Goal: Information Seeking & Learning: Find specific fact

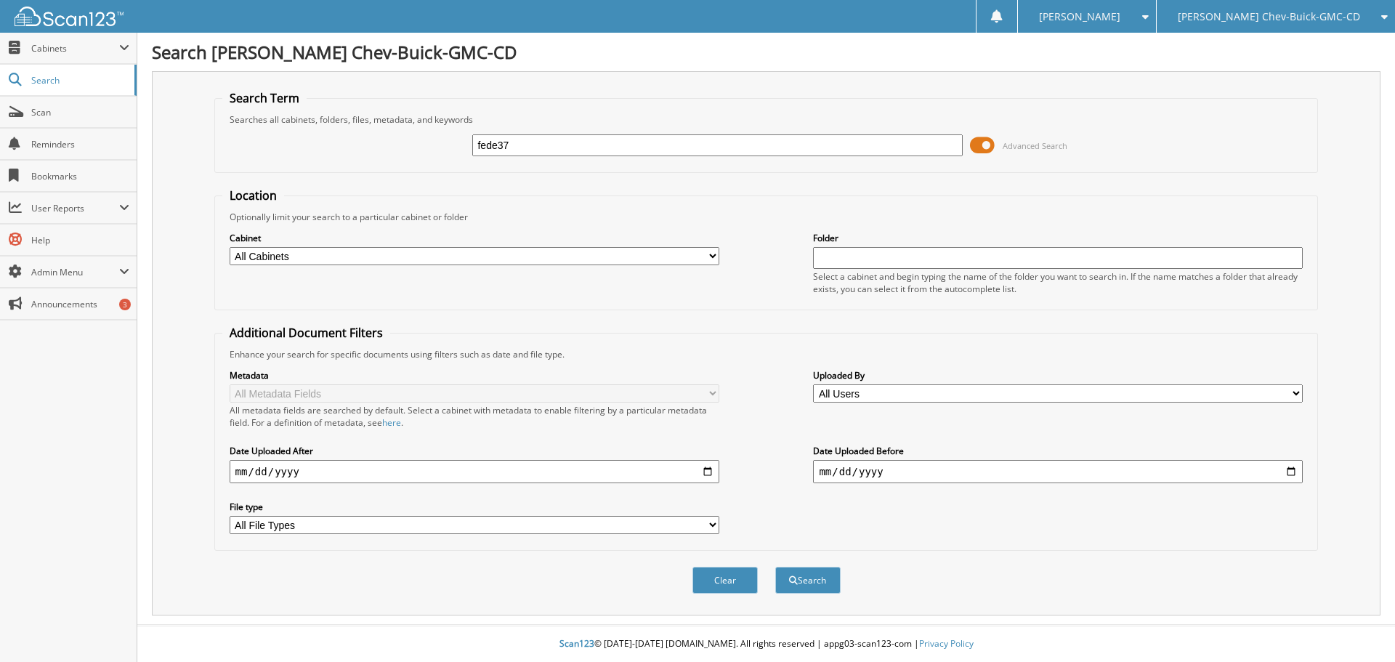
type input "fede37"
click at [481, 261] on select "All Cabinets 2018 ACH FUNDING 2018 DAILY SUMMARIES 2019 ACH FUNDING 2019 CREDIT…" at bounding box center [475, 256] width 490 height 18
select select "12338"
click at [230, 247] on select "All Cabinets 2018 ACH FUNDING 2018 DAILY SUMMARIES 2019 ACH FUNDING 2019 CREDIT…" at bounding box center [475, 256] width 490 height 18
click at [307, 474] on input "date" at bounding box center [475, 471] width 490 height 23
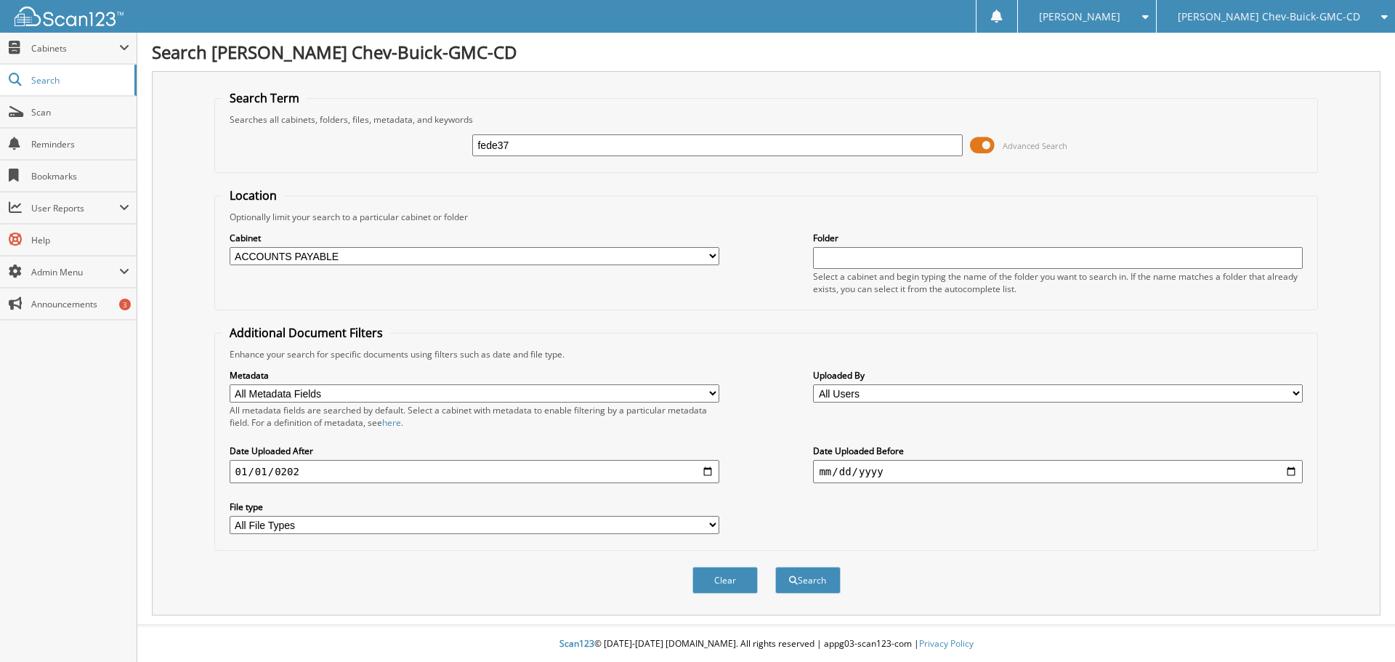
type input "[DATE]"
click at [819, 580] on button "Search" at bounding box center [807, 580] width 65 height 27
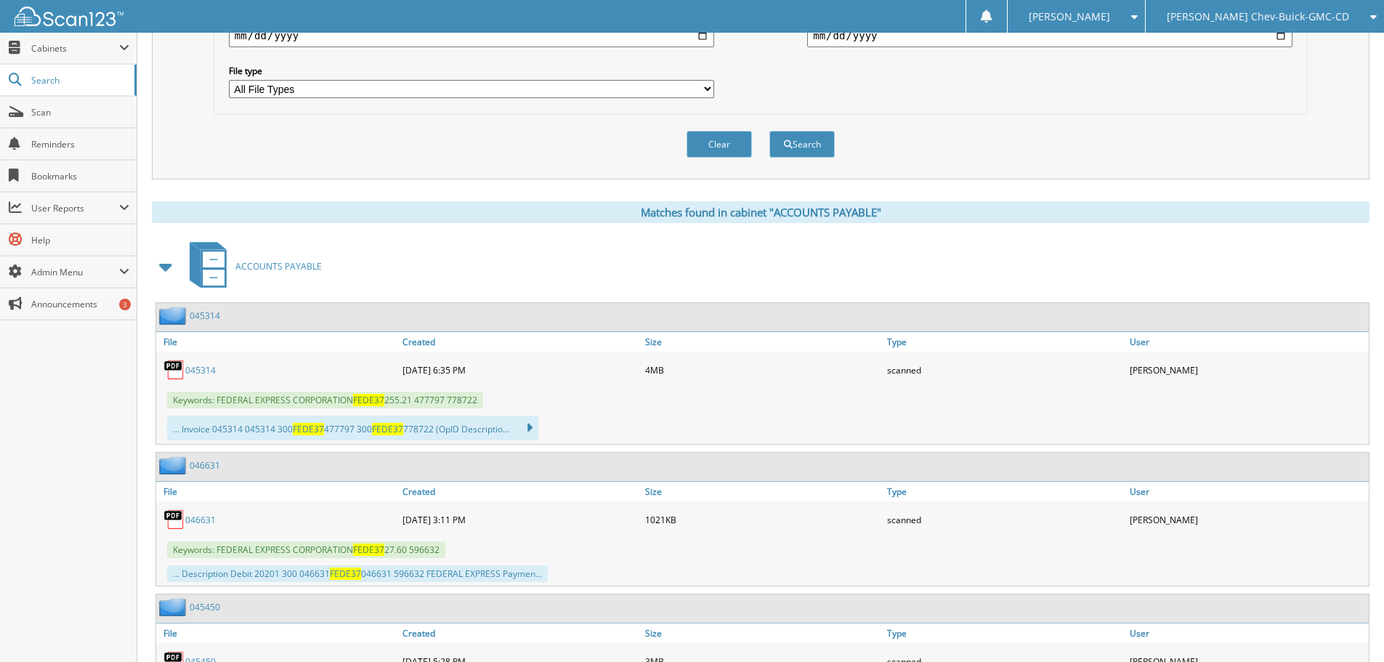
scroll to position [508, 0]
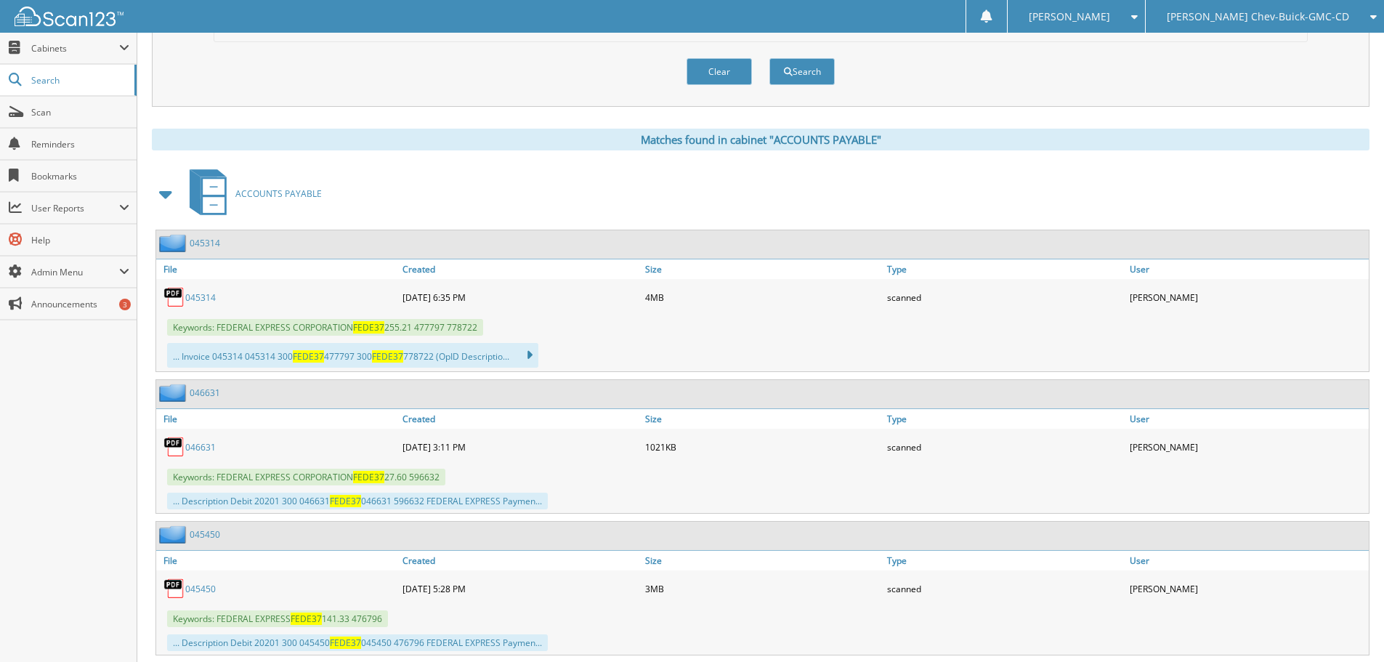
click at [192, 447] on link "046631" at bounding box center [200, 447] width 31 height 12
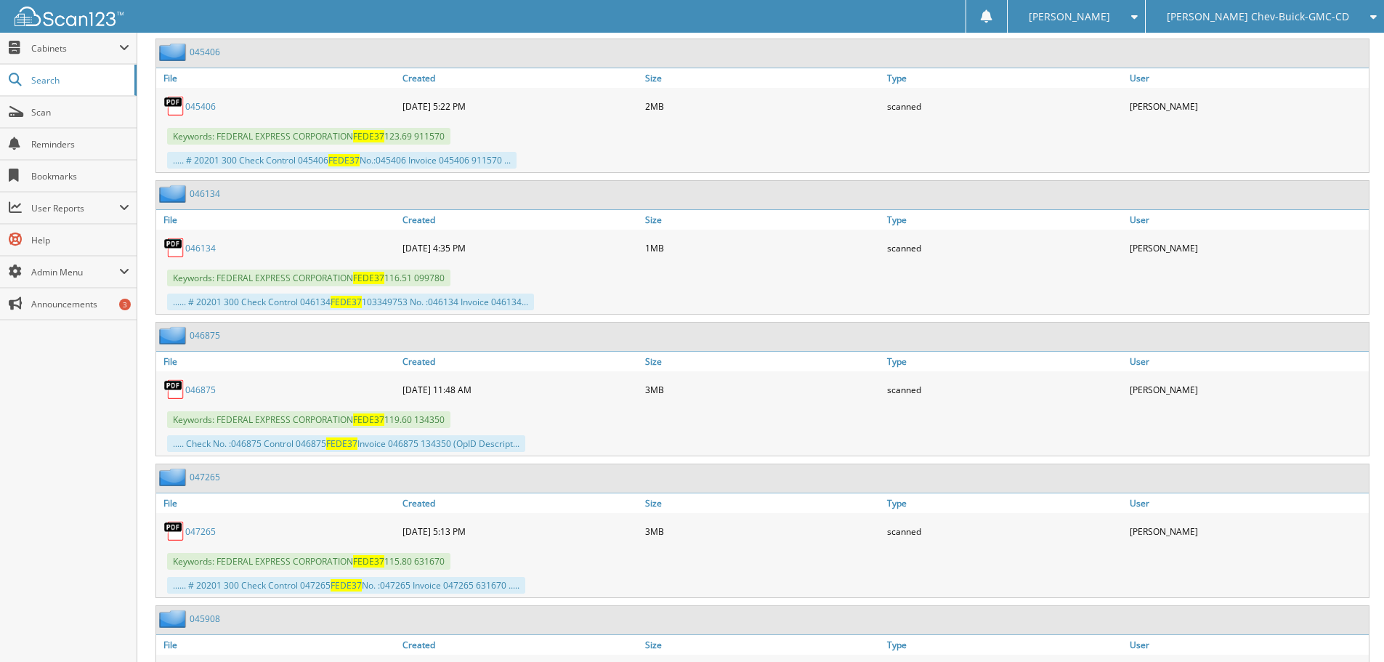
scroll to position [1598, 0]
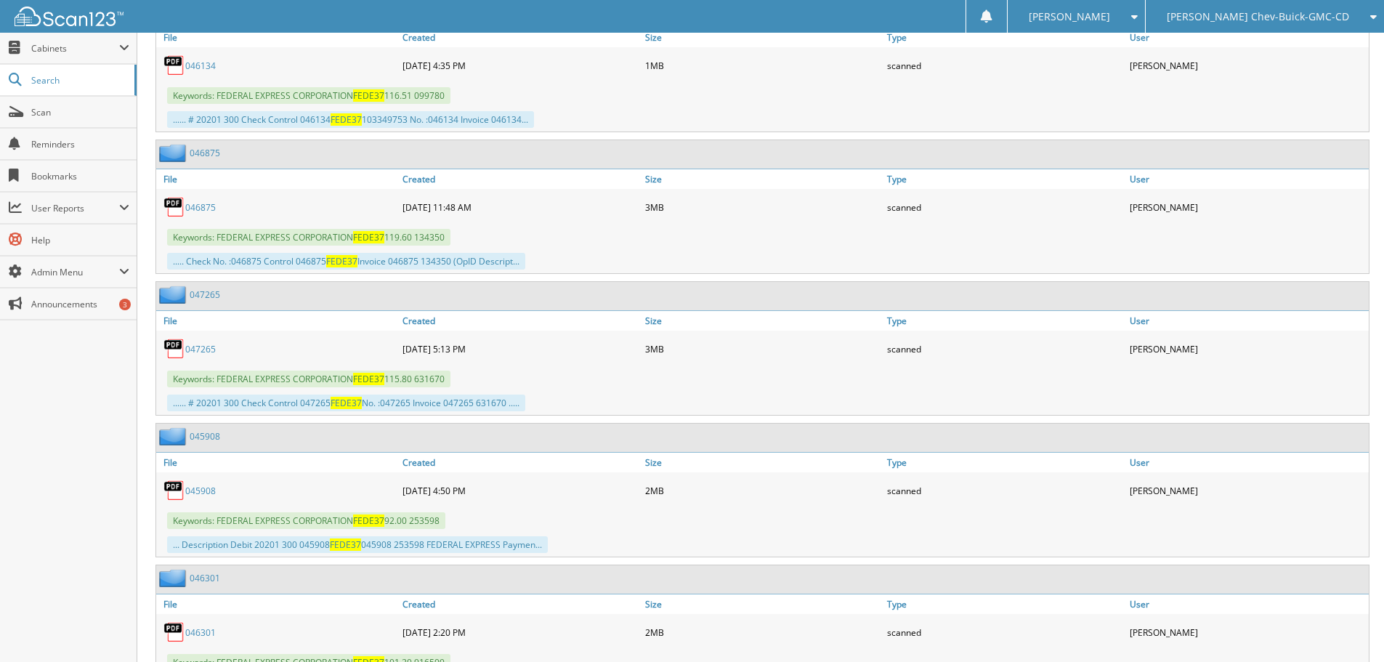
click at [204, 349] on link "047265" at bounding box center [200, 349] width 31 height 12
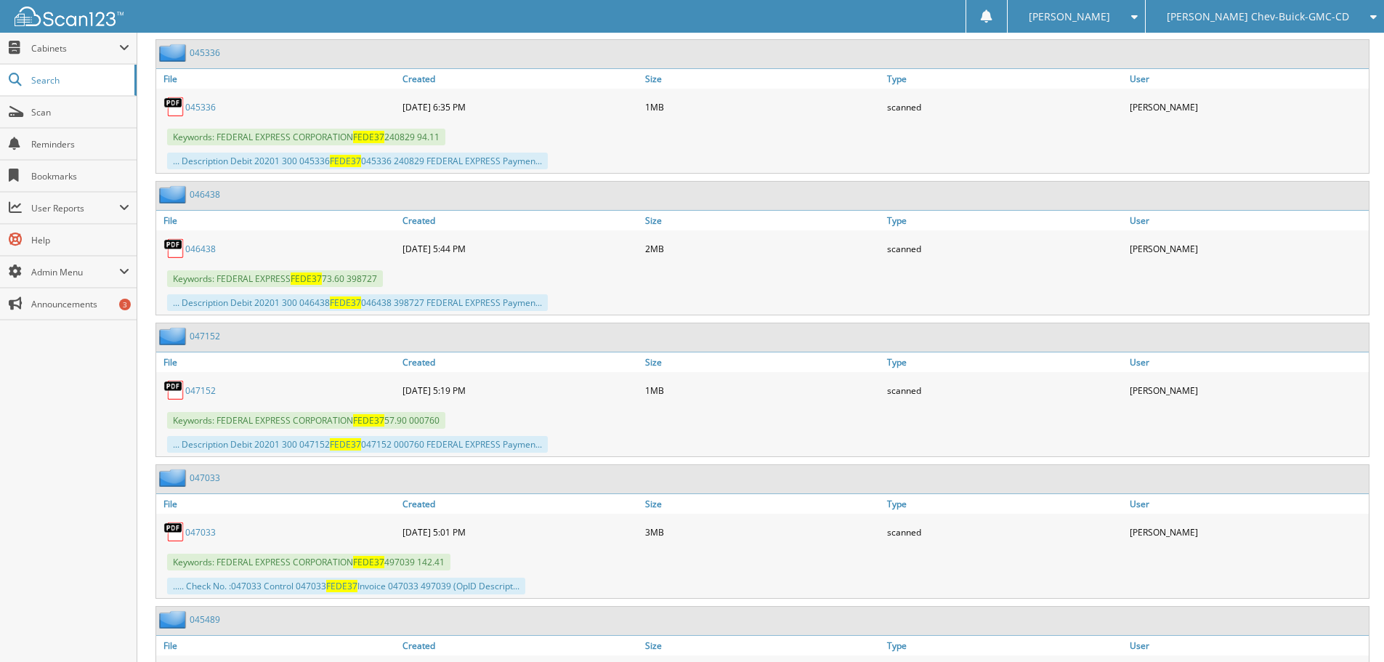
scroll to position [2833, 0]
click at [212, 384] on link "047152" at bounding box center [200, 389] width 31 height 12
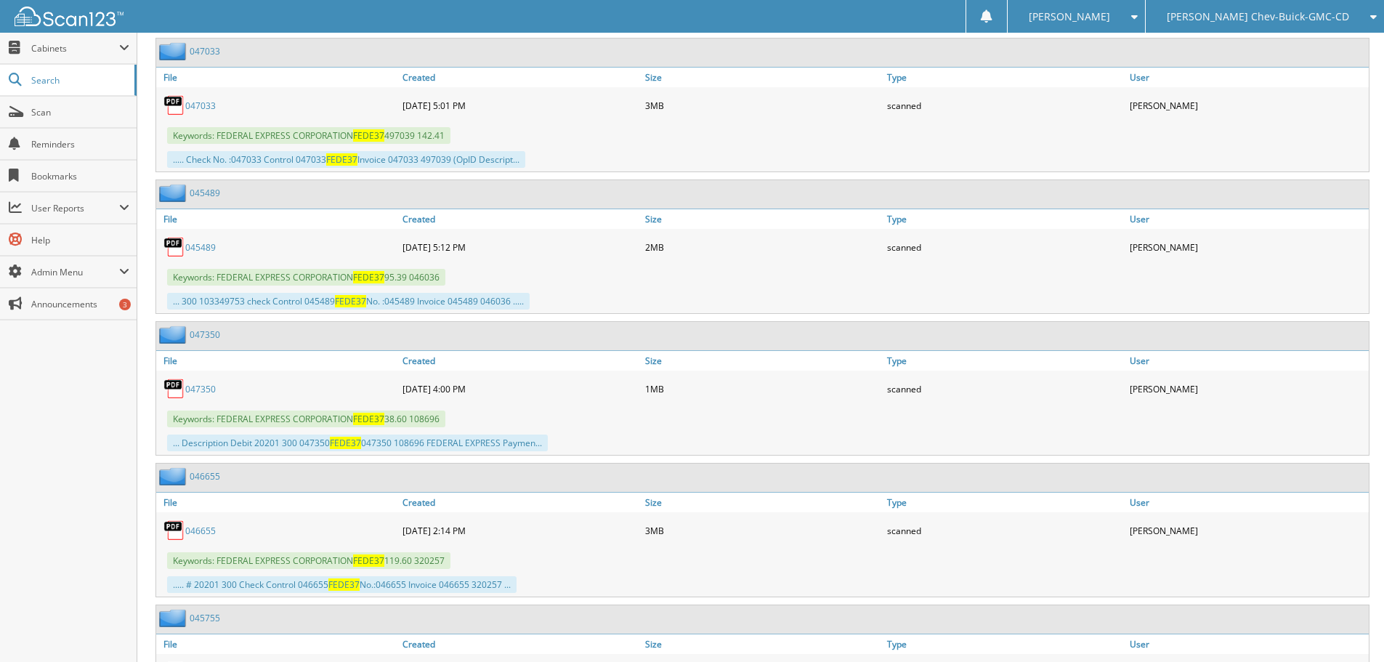
scroll to position [3341, 0]
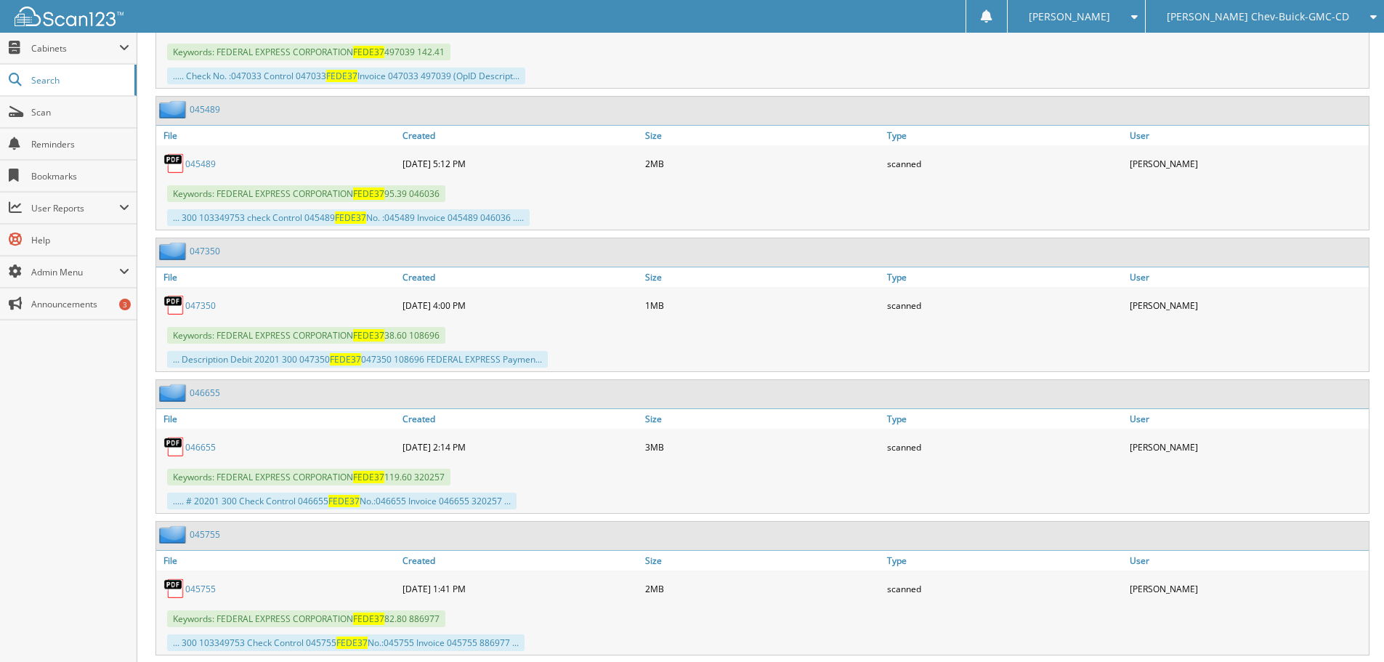
click at [195, 308] on link "047350" at bounding box center [200, 305] width 31 height 12
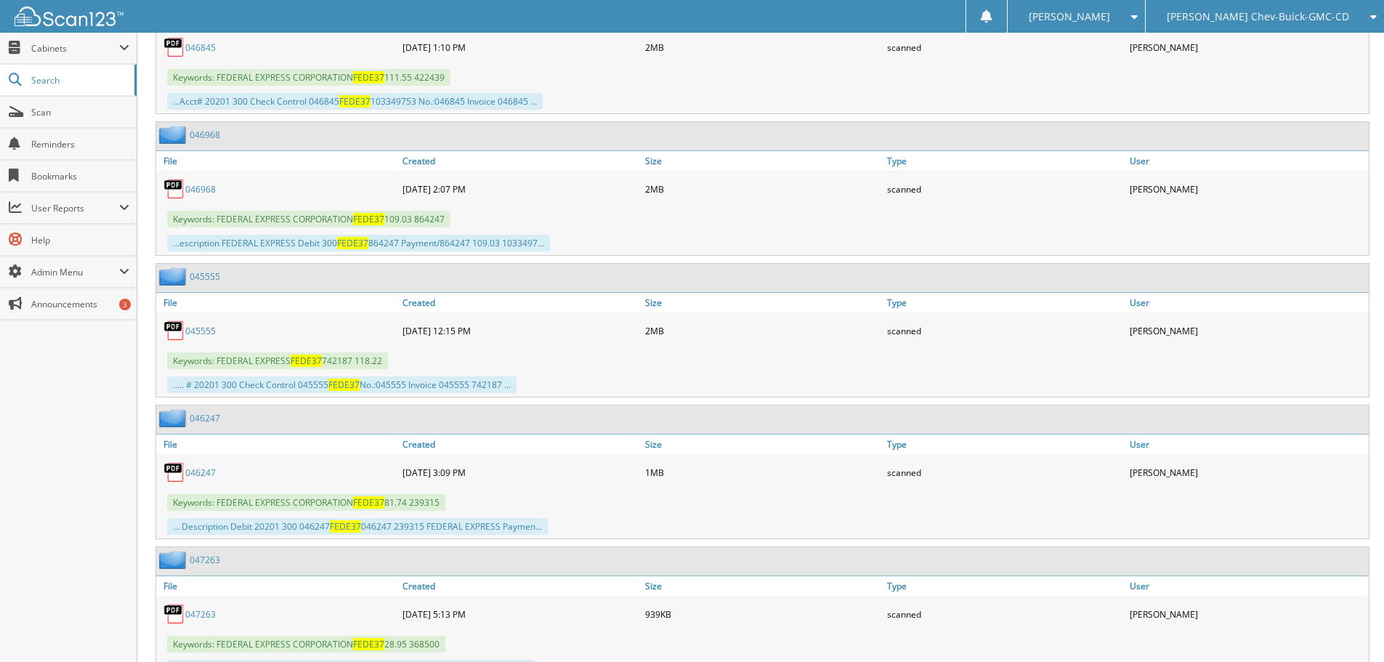
scroll to position [5220, 0]
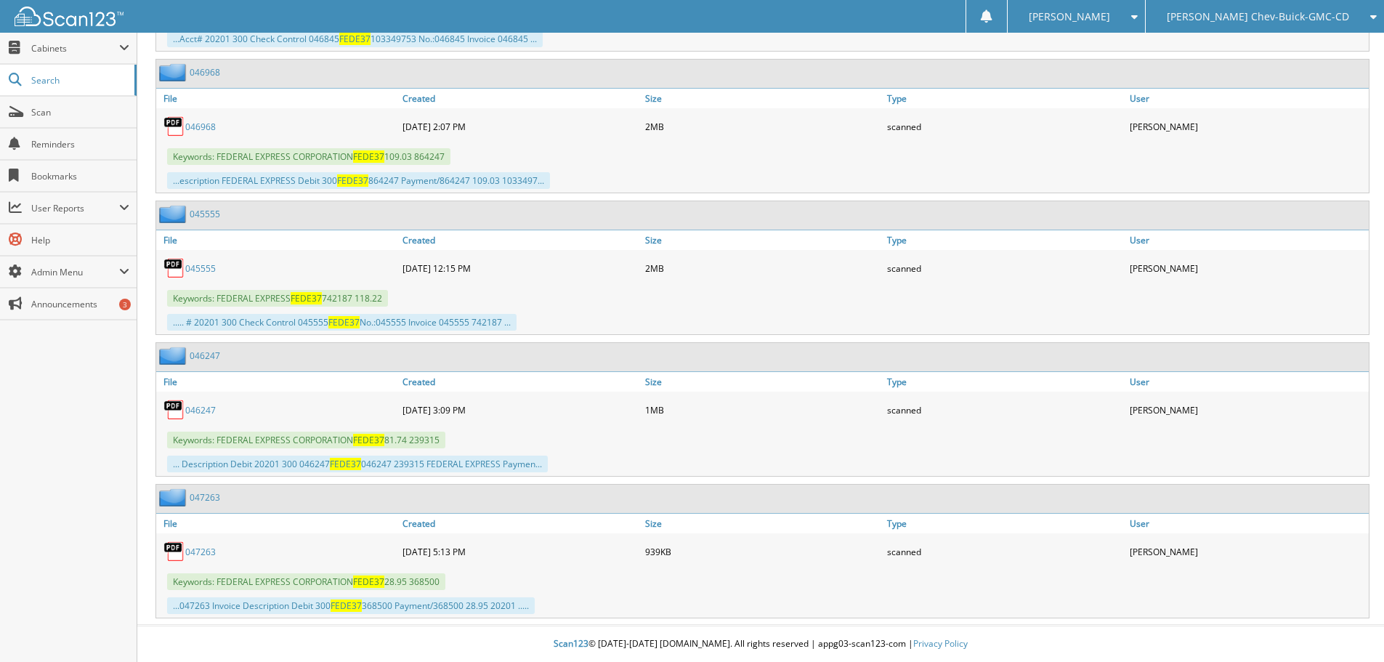
click at [196, 547] on link "047263" at bounding box center [200, 551] width 31 height 12
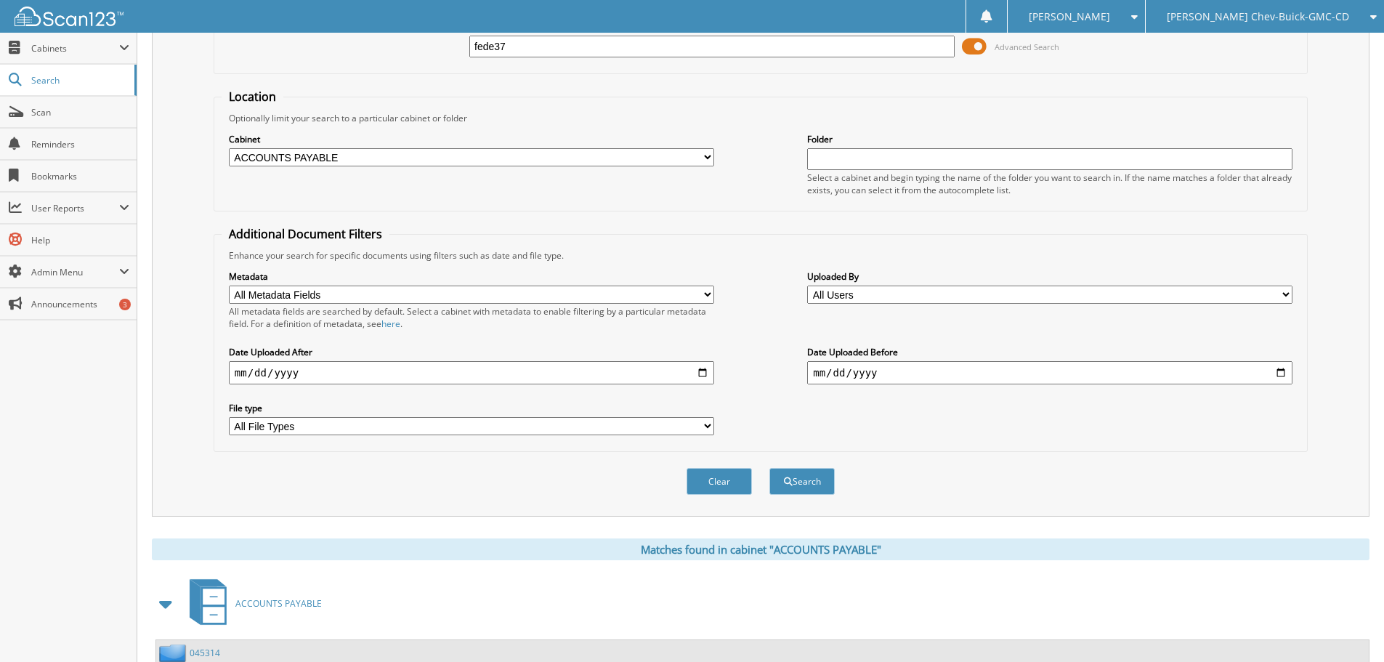
scroll to position [0, 0]
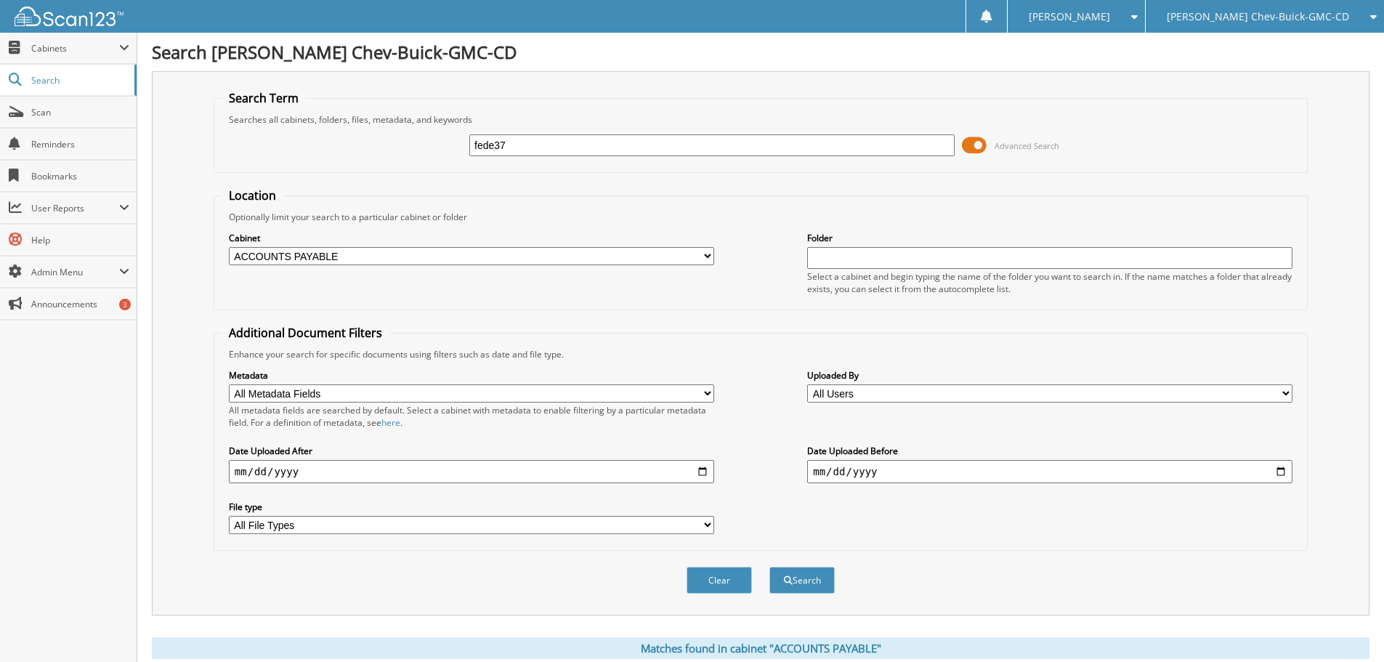
click at [242, 473] on input "[DATE]" at bounding box center [471, 471] width 485 height 23
type input "2025-08-01"
click at [805, 574] on button "Search" at bounding box center [801, 580] width 65 height 27
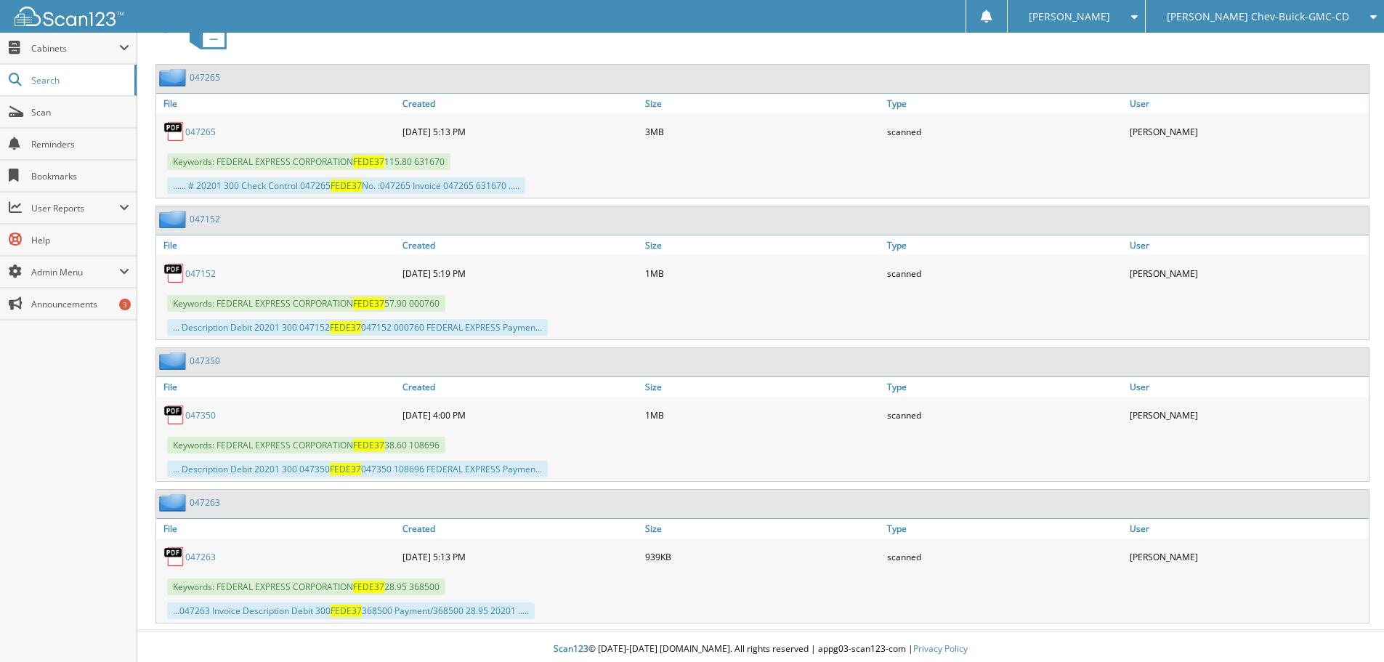
scroll to position [680, 0]
